Goal: Register for event/course

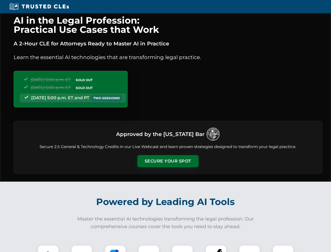
click at [168, 161] on button "Secure Your Spot" at bounding box center [167, 161] width 61 height 12
click at [48, 248] on img at bounding box center [48, 255] width 15 height 15
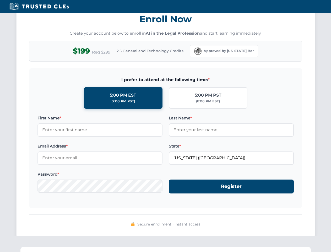
scroll to position [514, 0]
